Goal: Find contact information: Find contact information

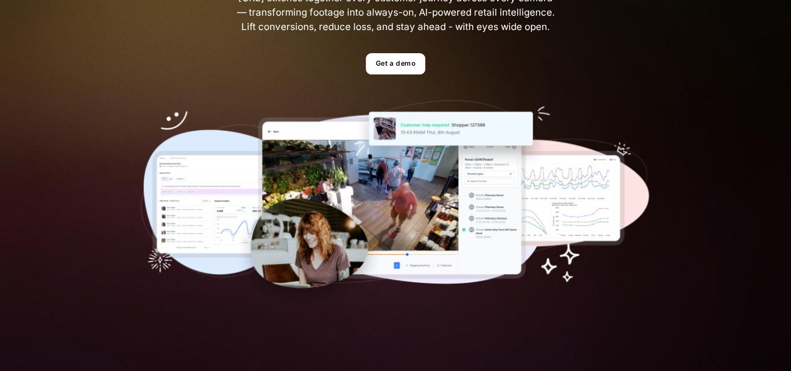
scroll to position [129, 0]
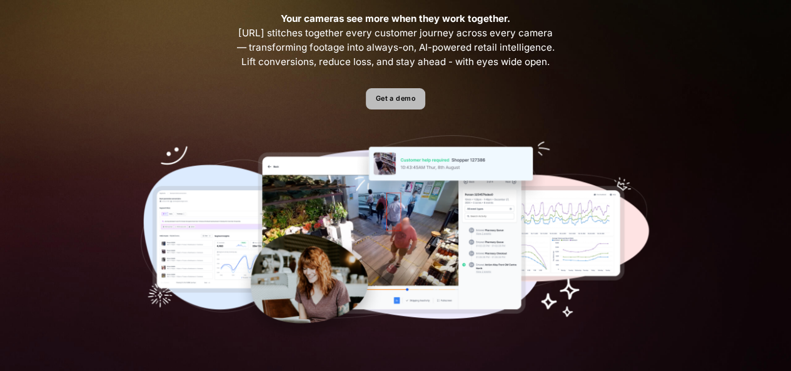
click at [382, 89] on link "Get a demo" at bounding box center [395, 99] width 59 height 22
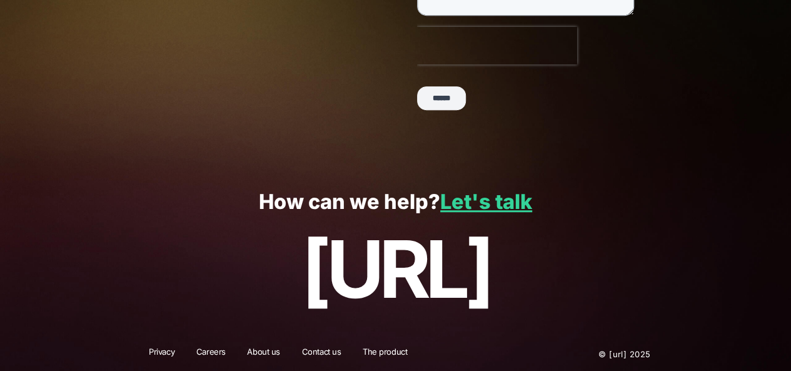
scroll to position [384, 0]
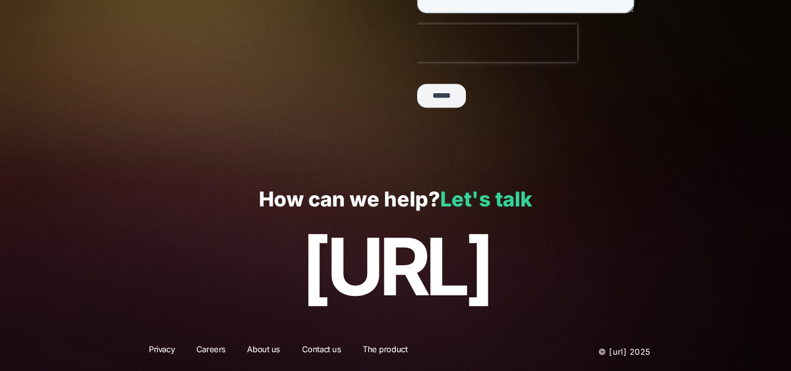
click at [509, 203] on link "Let's talk" at bounding box center [486, 199] width 92 height 24
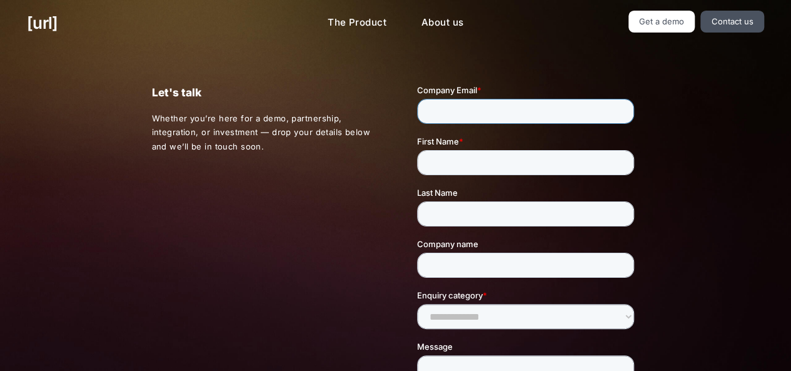
click at [456, 106] on input "Company Email *" at bounding box center [525, 111] width 217 height 25
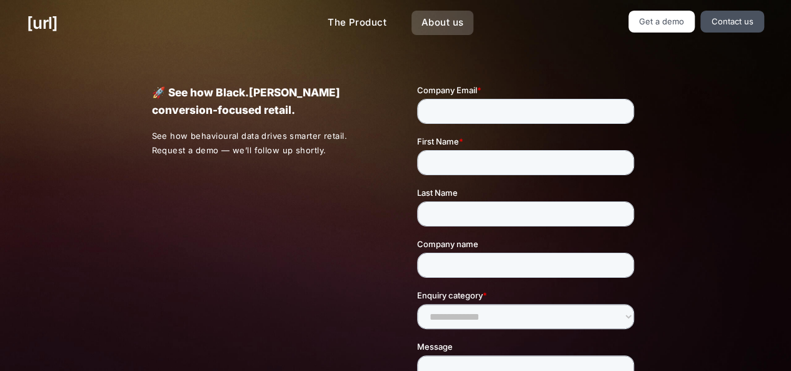
click at [432, 24] on link "About us" at bounding box center [443, 23] width 62 height 24
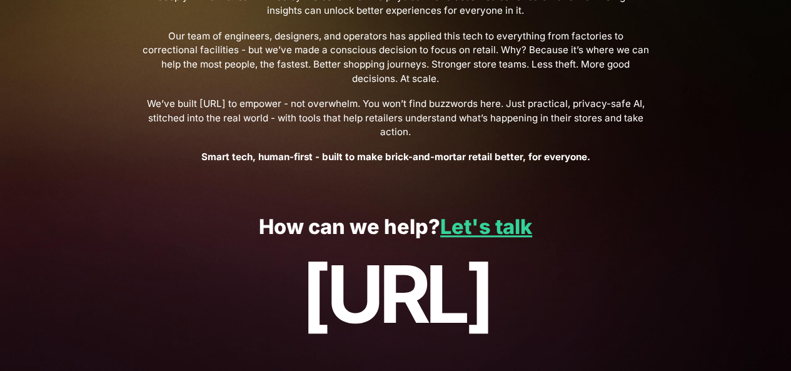
scroll to position [529, 0]
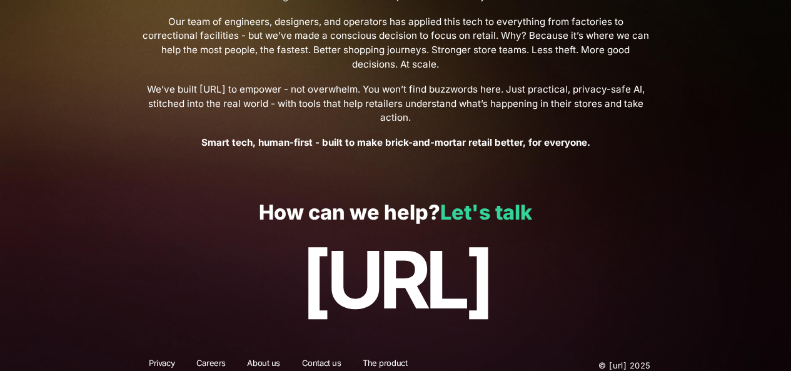
click at [517, 206] on link "Let's talk" at bounding box center [486, 212] width 92 height 24
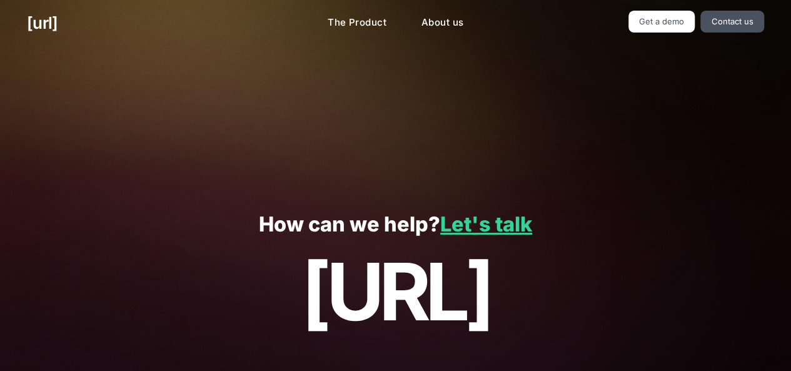
click at [517, 206] on div "black.ai The Product About us Get a demo Contact us Turn your cameras into AI a…" at bounding box center [396, 198] width 564 height 396
